Goal: Task Accomplishment & Management: Manage account settings

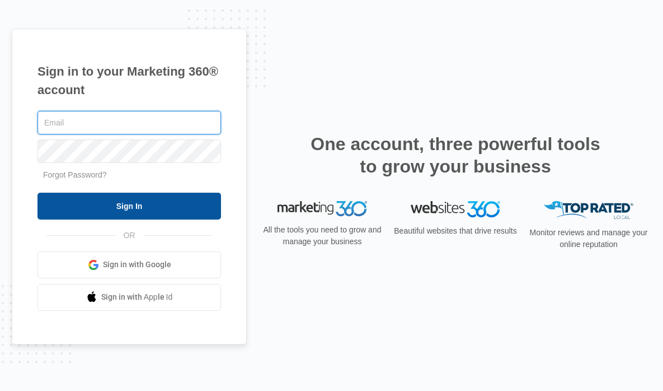
type input "[EMAIL_ADDRESS][DOMAIN_NAME]"
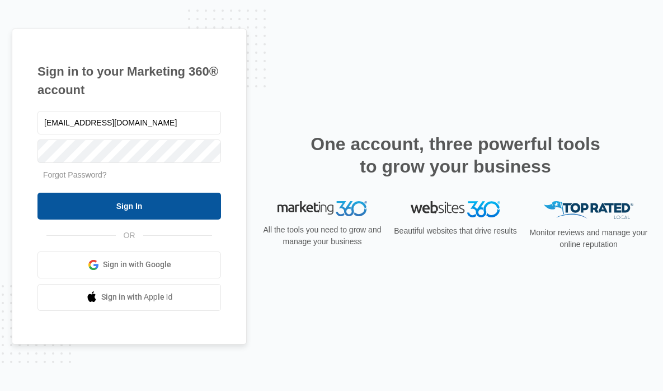
click at [115, 203] on input "Sign In" at bounding box center [129, 206] width 184 height 27
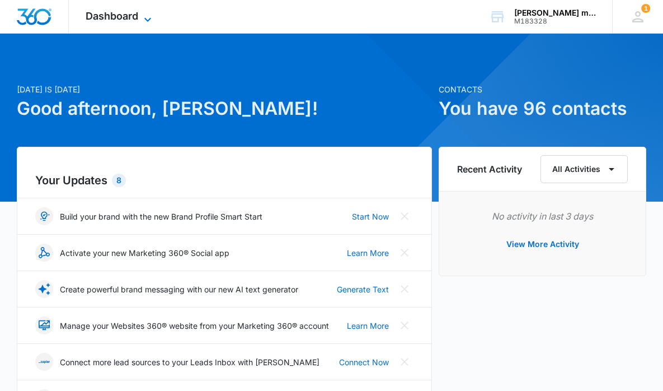
click at [111, 19] on span "Dashboard" at bounding box center [112, 16] width 53 height 12
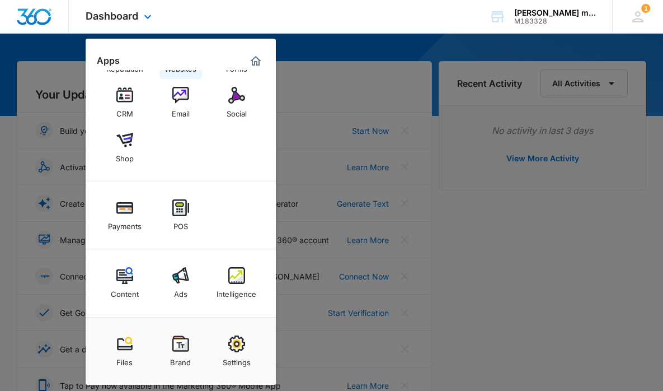
scroll to position [174, 0]
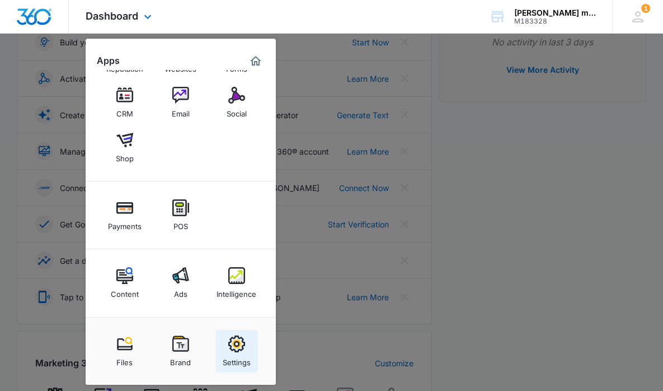
click at [237, 353] on div "Settings" at bounding box center [237, 359] width 28 height 15
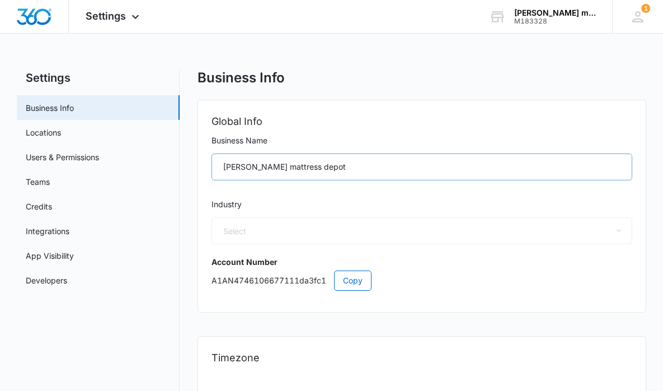
select select "12"
select select "US"
select select "America/Chicago"
click at [99, 163] on link "Users & Permissions" at bounding box center [62, 157] width 73 height 12
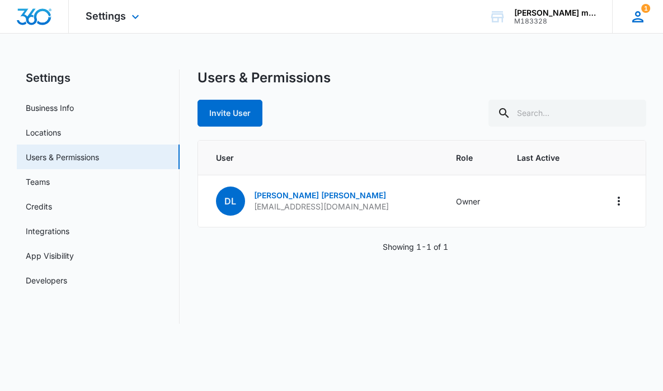
click at [639, 12] on icon at bounding box center [637, 16] width 11 height 11
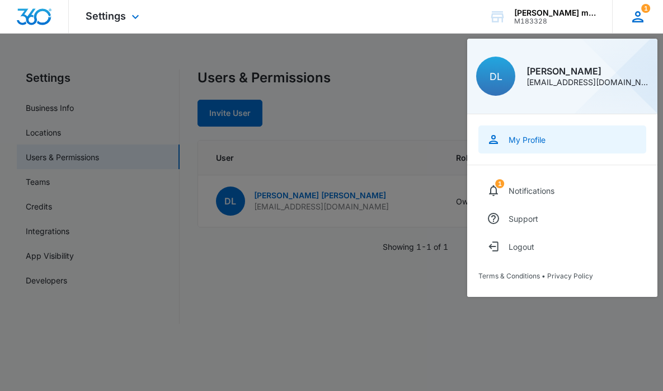
click at [523, 137] on div "My Profile" at bounding box center [527, 140] width 37 height 10
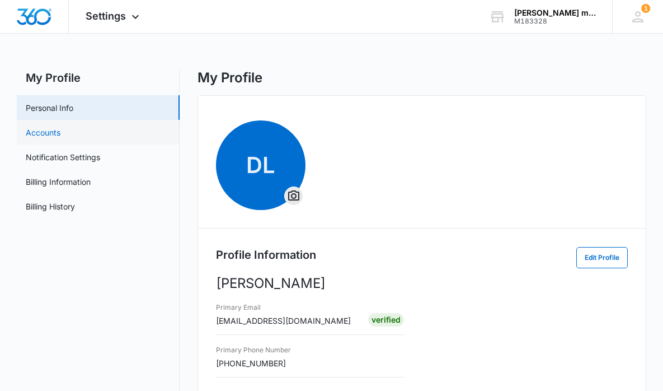
click at [58, 137] on link "Accounts" at bounding box center [43, 132] width 35 height 12
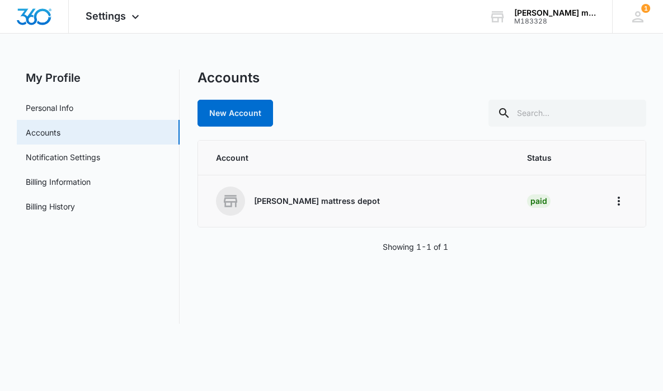
click at [475, 196] on div "Luthanen mattress depot" at bounding box center [358, 200] width 284 height 29
click at [617, 196] on icon "Home" at bounding box center [618, 200] width 13 height 13
click at [580, 228] on div "Go to Dashboard" at bounding box center [570, 232] width 62 height 8
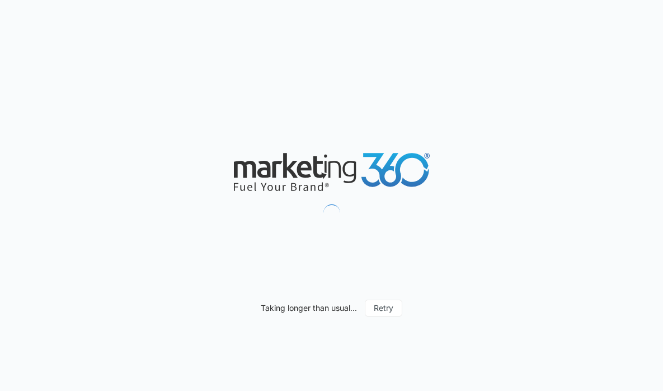
click at [318, 186] on icon at bounding box center [319, 186] width 5 height 8
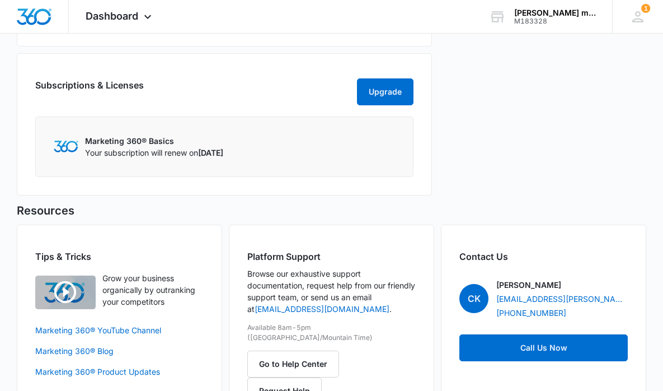
scroll to position [668, 0]
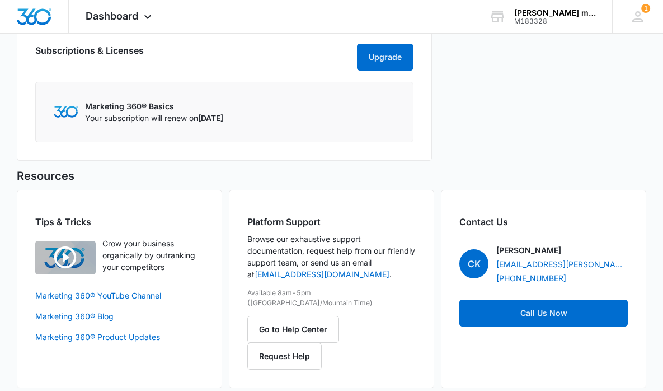
click at [375, 259] on p "Browse our exhaustive support documentation, request help from our friendly sup…" at bounding box center [331, 256] width 168 height 47
click at [390, 305] on div "Platform Support Browse our exhaustive support documentation, request help from…" at bounding box center [331, 289] width 205 height 198
click at [370, 284] on div "Platform Support Browse our exhaustive support documentation, request help from…" at bounding box center [331, 289] width 205 height 198
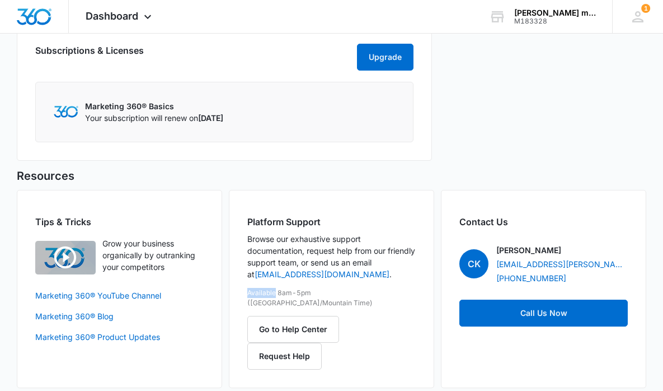
click at [370, 284] on div "Platform Support Browse our exhaustive support documentation, request help from…" at bounding box center [331, 289] width 205 height 198
click at [370, 290] on p "Available 8am-5pm (US/Mountain Time)" at bounding box center [331, 298] width 168 height 20
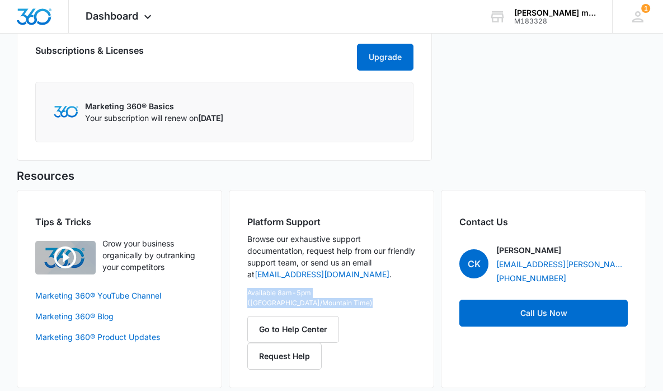
click at [370, 290] on p "Available 8am-5pm (US/Mountain Time)" at bounding box center [331, 298] width 168 height 20
click at [525, 243] on div "Contact Us CK Christian Kellogg Christian.Kellogg@madwire.com +19706141479 Call…" at bounding box center [543, 289] width 205 height 198
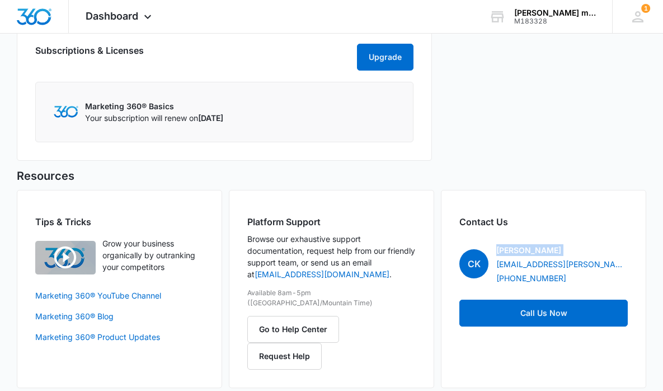
click at [525, 243] on div "Contact Us CK Christian Kellogg Christian.Kellogg@madwire.com +19706141479 Call…" at bounding box center [543, 289] width 205 height 198
click at [522, 247] on p "Christian Kellogg" at bounding box center [528, 250] width 65 height 12
click at [536, 247] on p "Christian Kellogg" at bounding box center [528, 250] width 65 height 12
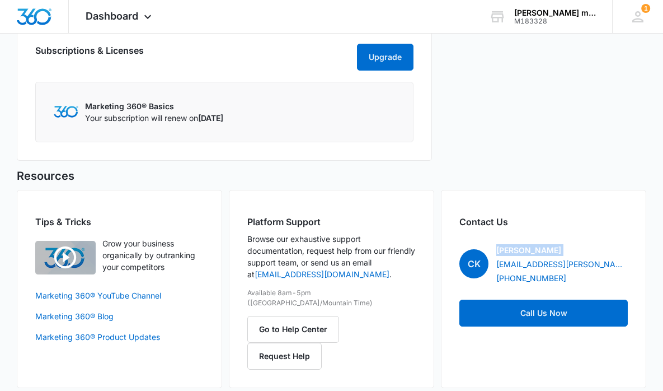
click at [536, 247] on p "Christian Kellogg" at bounding box center [528, 250] width 65 height 12
click at [556, 250] on p "Christian Kellogg" at bounding box center [528, 250] width 65 height 12
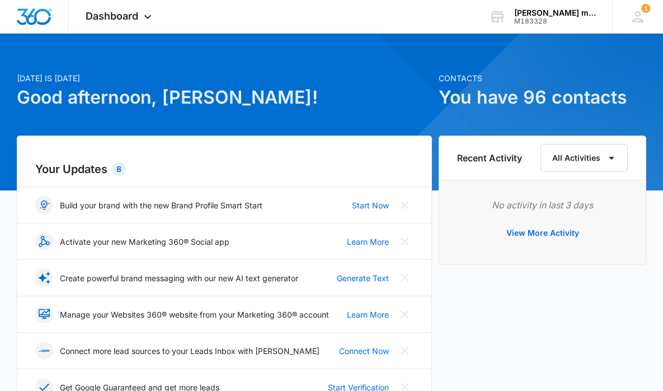
scroll to position [0, 0]
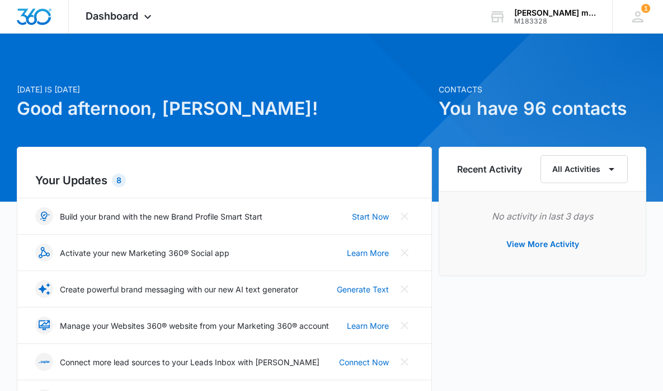
click at [507, 132] on div "Contacts You have 96 contacts" at bounding box center [543, 114] width 208 height 63
click at [534, 106] on h1 "You have 96 contacts" at bounding box center [543, 108] width 208 height 27
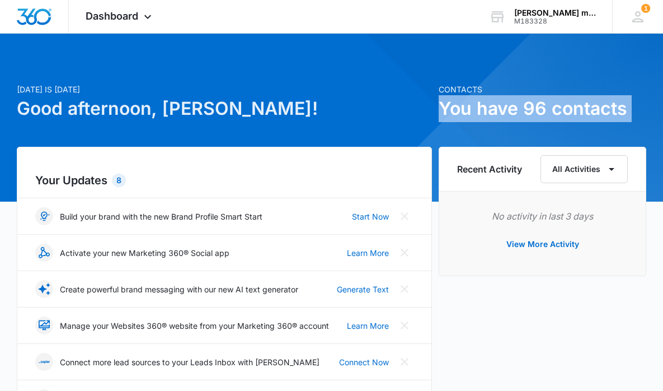
click at [534, 106] on h1 "You have 96 contacts" at bounding box center [543, 108] width 208 height 27
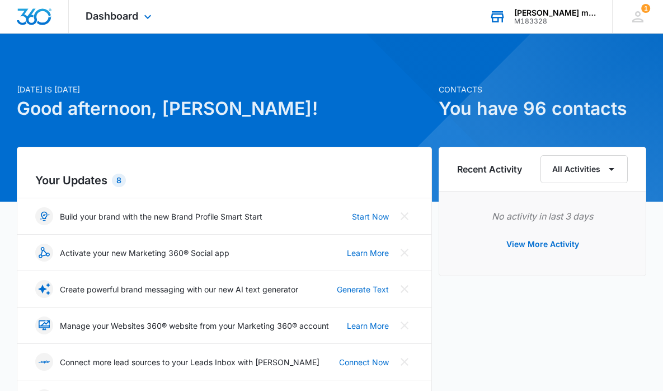
click at [528, 6] on div "Luthanen mattress depot M183328 Your Accounts View All" at bounding box center [542, 16] width 140 height 33
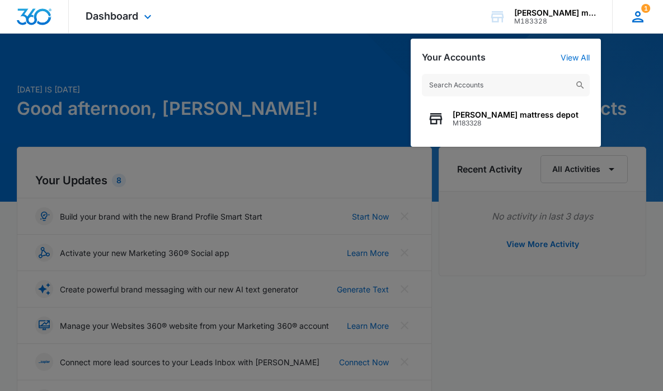
click at [649, 26] on div "1 DL Dominique Luthanen dominiqueluthanen@gmail.com My Profile 1 Notifications …" at bounding box center [637, 16] width 51 height 33
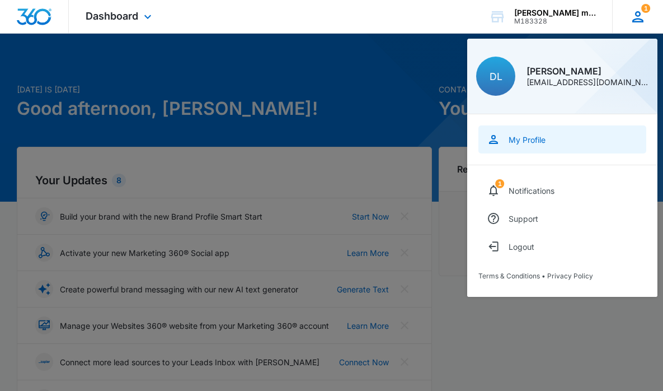
click at [542, 125] on link "My Profile" at bounding box center [563, 139] width 168 height 28
